Goal: Find specific page/section: Find specific page/section

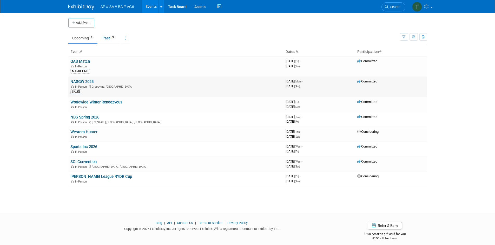
click at [82, 81] on link "NASGW 2025" at bounding box center [81, 81] width 23 height 5
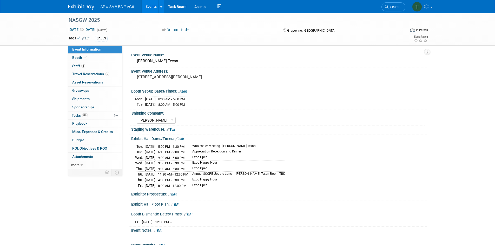
select select "[PERSON_NAME]"
click at [77, 59] on span "Booth" at bounding box center [80, 58] width 16 height 4
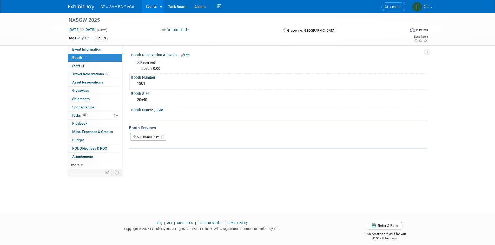
click at [141, 84] on div "1301" at bounding box center [279, 84] width 288 height 8
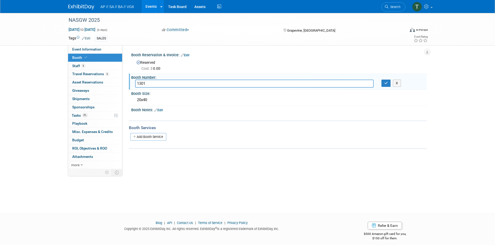
drag, startPoint x: 149, startPoint y: 82, endPoint x: 134, endPoint y: 82, distance: 14.8
click at [134, 82] on div "1301" at bounding box center [254, 84] width 246 height 8
